Goal: Task Accomplishment & Management: Manage account settings

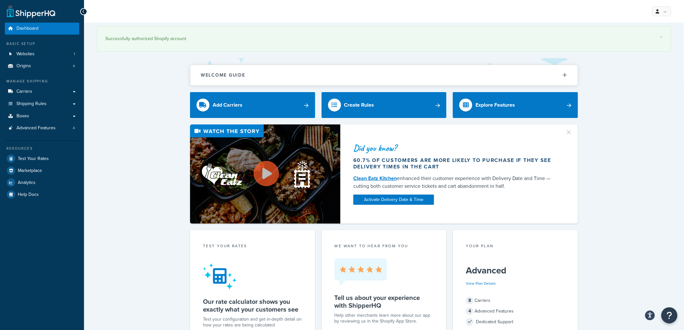
click at [171, 128] on div "Did you know? 60.7% of customers are more likely to purchase if they see delive…" at bounding box center [384, 173] width 574 height 99
click at [46, 107] on link "Shipping Rules" at bounding box center [42, 104] width 74 height 12
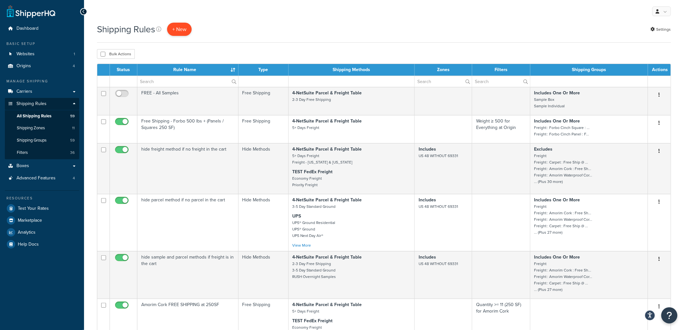
click at [180, 30] on p "+ New" at bounding box center [179, 29] width 25 height 13
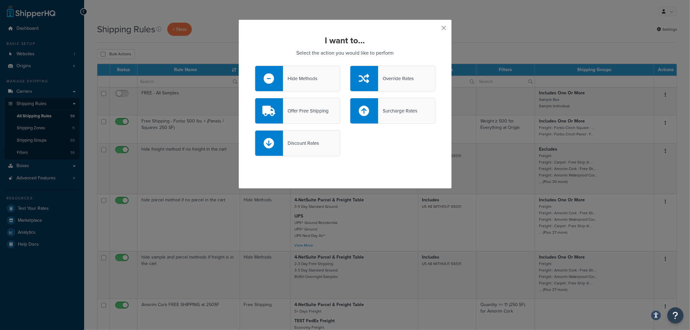
click at [390, 105] on div "Surcharge Rates" at bounding box center [392, 111] width 85 height 26
click at [0, 0] on input "Surcharge Rates" at bounding box center [0, 0] width 0 height 0
select select "CART"
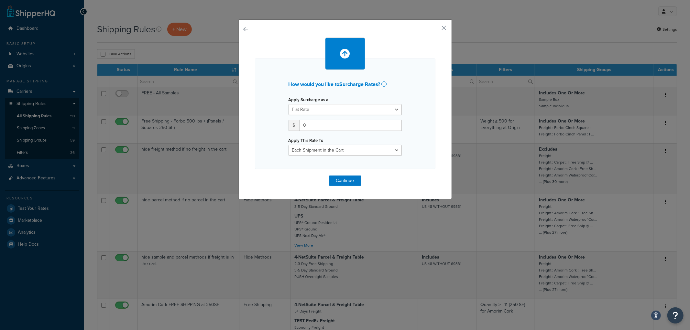
click at [255, 176] on button "button" at bounding box center [255, 176] width 0 height 0
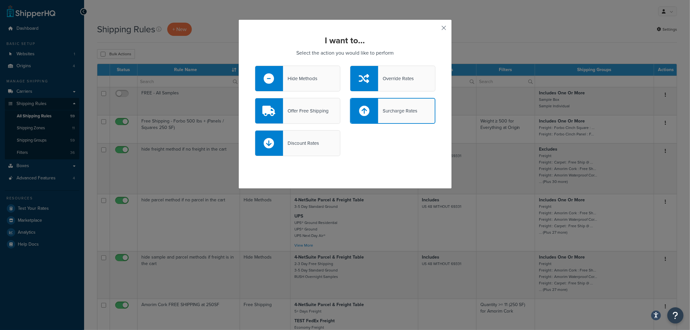
click at [435, 29] on button "button" at bounding box center [435, 30] width 2 height 2
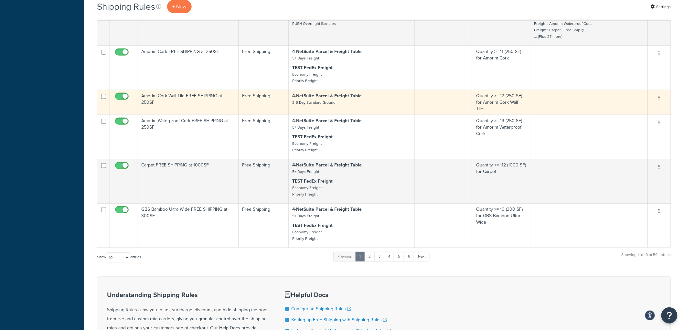
scroll to position [255, 0]
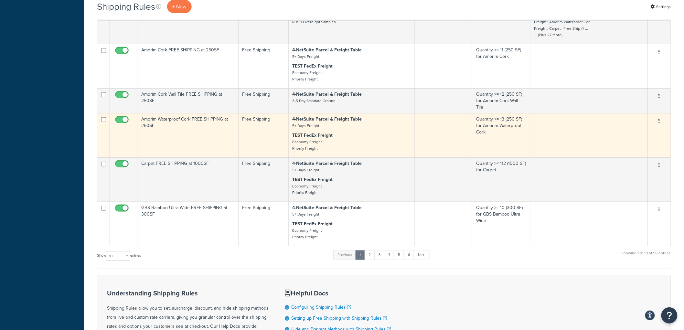
click at [225, 140] on td "Amorim Waterproof Cork FREE SHIPPING at 250SF" at bounding box center [187, 135] width 101 height 44
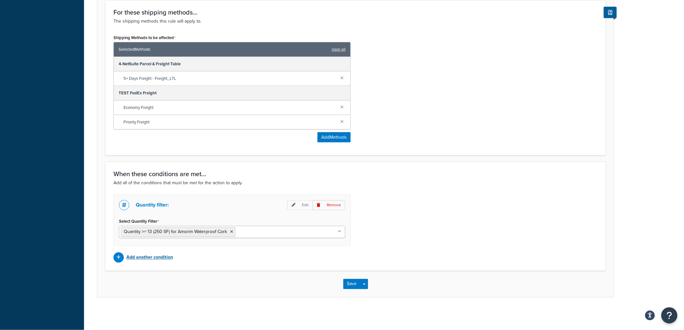
click at [153, 256] on p "Add another condition" at bounding box center [149, 257] width 47 height 9
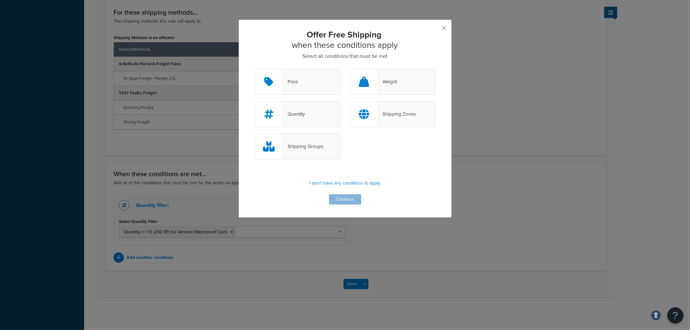
click at [368, 107] on div at bounding box center [364, 114] width 28 height 25
click at [0, 0] on input "Shipping Zones" at bounding box center [0, 0] width 0 height 0
click at [353, 198] on button "Continue" at bounding box center [345, 199] width 32 height 10
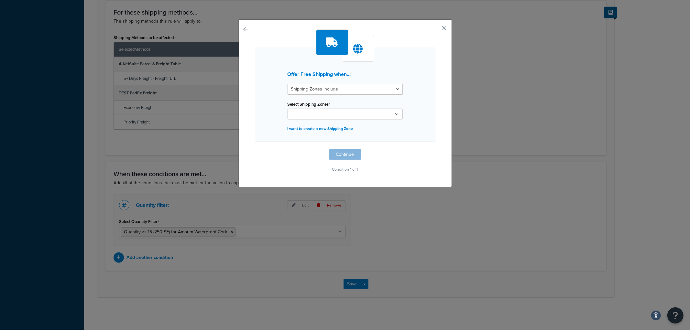
click at [328, 111] on input "Select Shipping Zones" at bounding box center [317, 114] width 57 height 7
click at [411, 95] on div "Offer Free Shipping when... Shipping Zones Include Shipping Zones Do Not Includ…" at bounding box center [345, 94] width 180 height 95
click at [325, 128] on p "I want to create a new Shipping Zone" at bounding box center [344, 128] width 115 height 9
click at [435, 31] on button "button" at bounding box center [435, 30] width 2 height 2
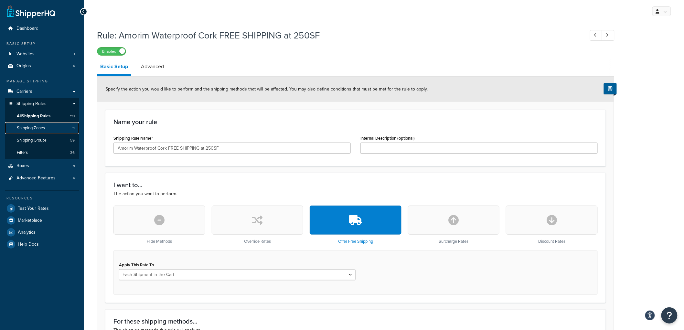
click at [36, 129] on span "Shipping Zones" at bounding box center [31, 127] width 28 height 5
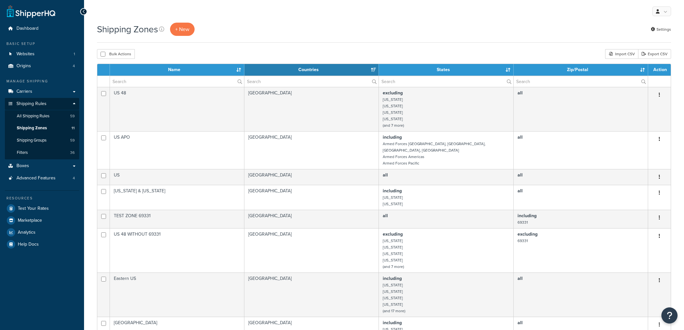
select select "15"
click at [179, 30] on span "+ New" at bounding box center [182, 29] width 14 height 7
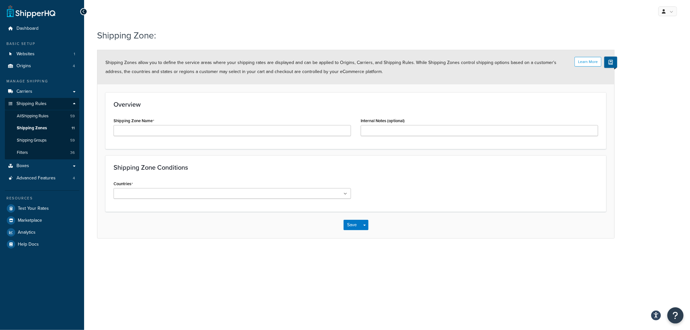
click at [225, 192] on ul at bounding box center [231, 193] width 237 height 11
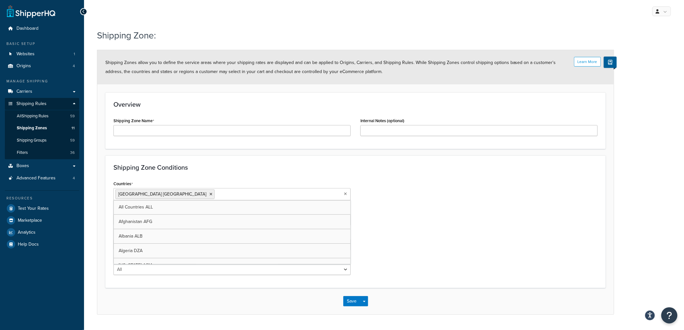
click at [458, 204] on div "Countries [GEOGRAPHIC_DATA] [GEOGRAPHIC_DATA] All Countries ALL [GEOGRAPHIC_DAT…" at bounding box center [356, 229] width 494 height 101
click at [175, 273] on select "All Including Excluding" at bounding box center [231, 269] width 237 height 11
click at [458, 224] on div "Countries [GEOGRAPHIC_DATA] [GEOGRAPHIC_DATA] All Countries ALL [GEOGRAPHIC_DAT…" at bounding box center [356, 229] width 494 height 101
click at [272, 246] on select "All Including Excluding" at bounding box center [231, 244] width 237 height 11
click at [441, 201] on div "Countries [GEOGRAPHIC_DATA] [GEOGRAPHIC_DATA] All Countries ALL [GEOGRAPHIC_DAT…" at bounding box center [356, 229] width 494 height 101
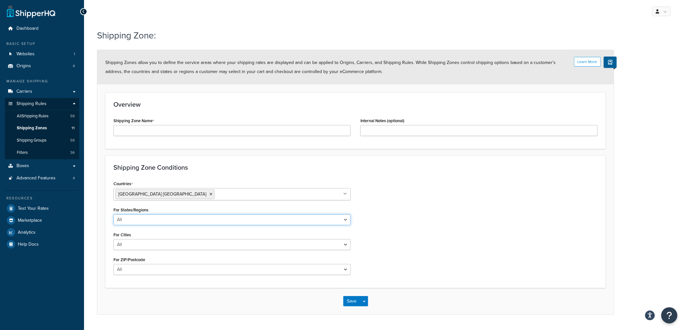
click at [308, 222] on select "All Including Excluding" at bounding box center [231, 219] width 237 height 11
click at [438, 175] on div "Shipping Zone Conditions Countries [GEOGRAPHIC_DATA] [GEOGRAPHIC_DATA] All Coun…" at bounding box center [355, 222] width 501 height 133
click at [438, 176] on div "Shipping Zone Conditions Countries [GEOGRAPHIC_DATA] [GEOGRAPHIC_DATA] All Coun…" at bounding box center [355, 222] width 501 height 133
click at [48, 176] on span "Advanced Features" at bounding box center [35, 178] width 39 height 5
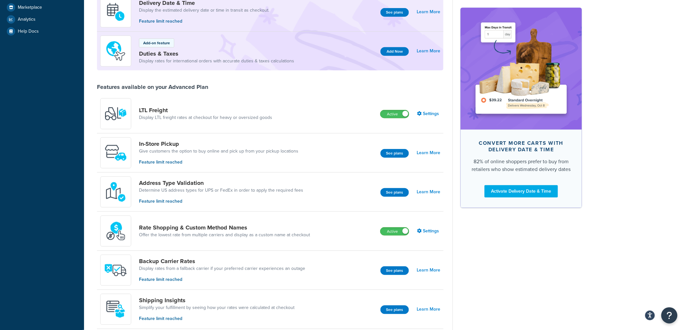
scroll to position [179, 0]
